Goal: Task Accomplishment & Management: Complete application form

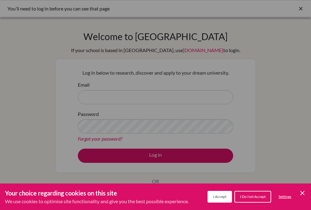
scroll to position [10106, 0]
type input "[EMAIL_ADDRESS][DOMAIN_NAME]"
click at [280, 198] on span "Settings" at bounding box center [284, 196] width 13 height 5
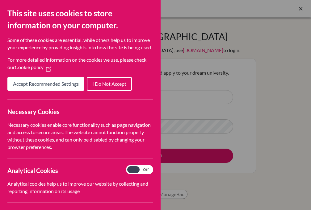
click at [63, 87] on span "Accept Recommended Settings" at bounding box center [46, 84] width 66 height 6
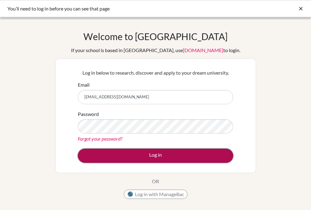
click at [115, 150] on button "Log in" at bounding box center [155, 156] width 155 height 14
click at [114, 154] on button "Log in" at bounding box center [155, 156] width 155 height 14
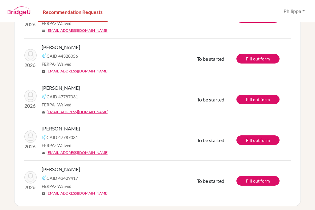
scroll to position [606, 0]
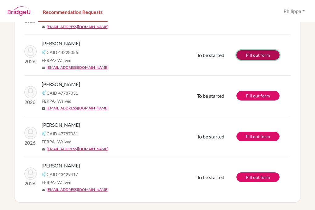
click at [251, 58] on link "Fill out form" at bounding box center [258, 55] width 43 height 10
